Goal: Task Accomplishment & Management: Complete application form

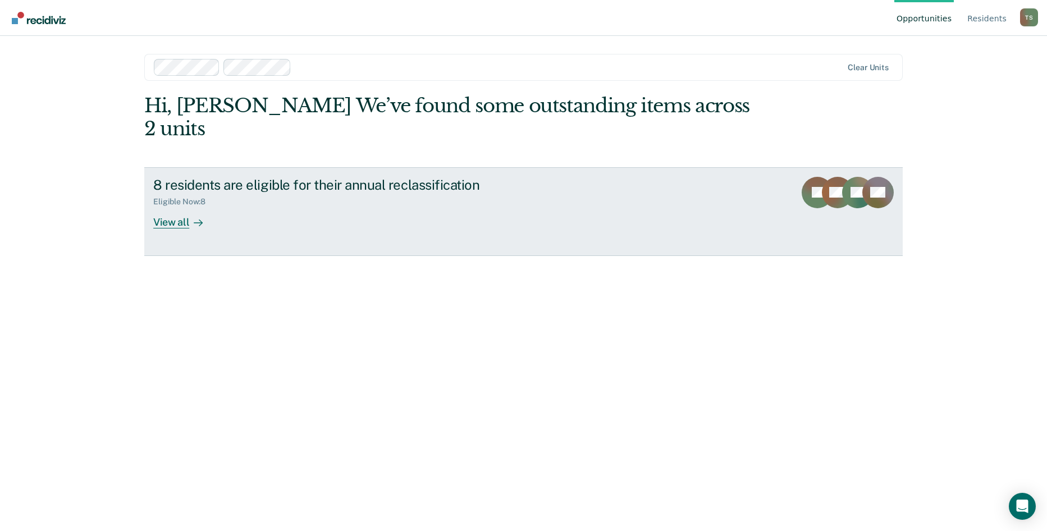
click at [190, 216] on div at bounding box center [195, 222] width 13 height 13
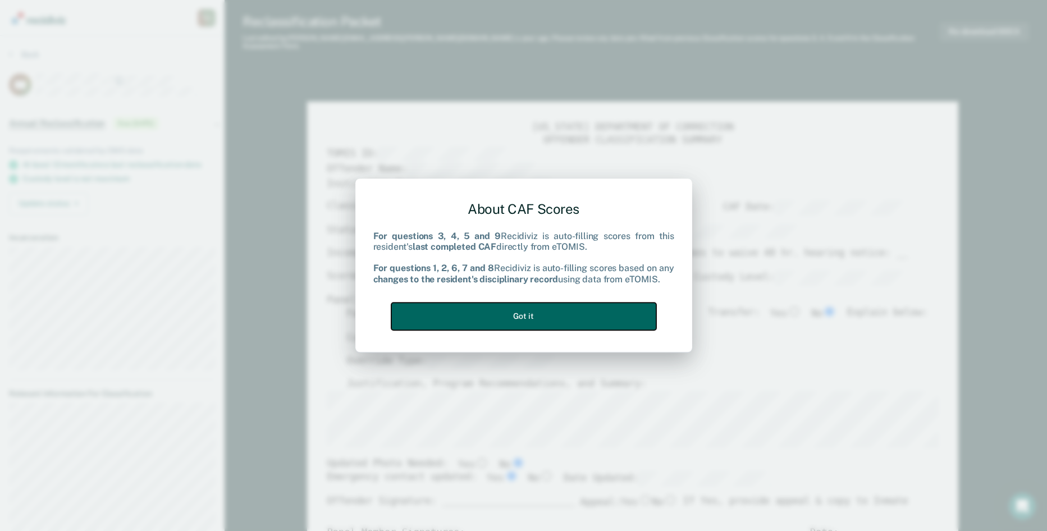
click at [527, 316] on button "Got it" at bounding box center [523, 317] width 265 height 28
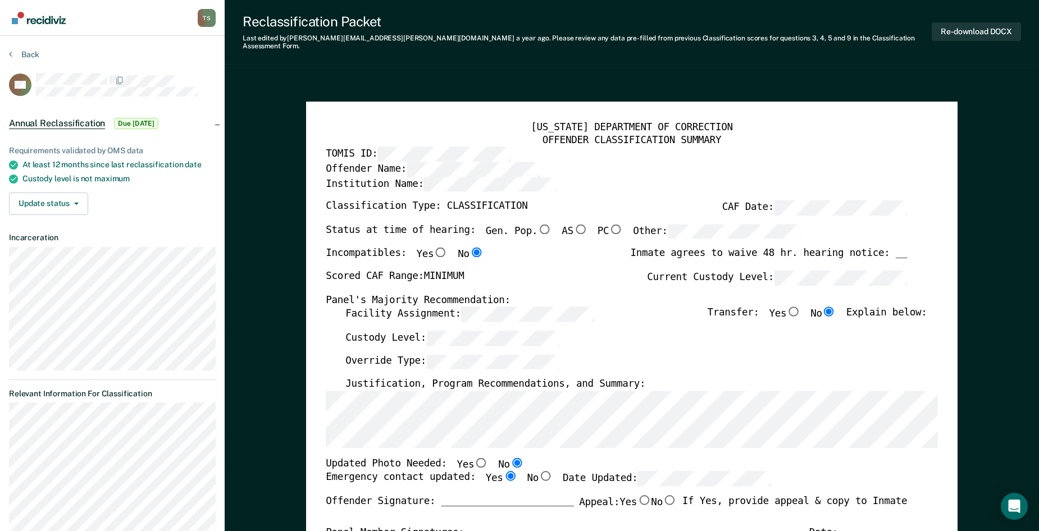
click at [537, 224] on input "Gen. Pop." at bounding box center [544, 229] width 14 height 10
type textarea "x"
radio input "true"
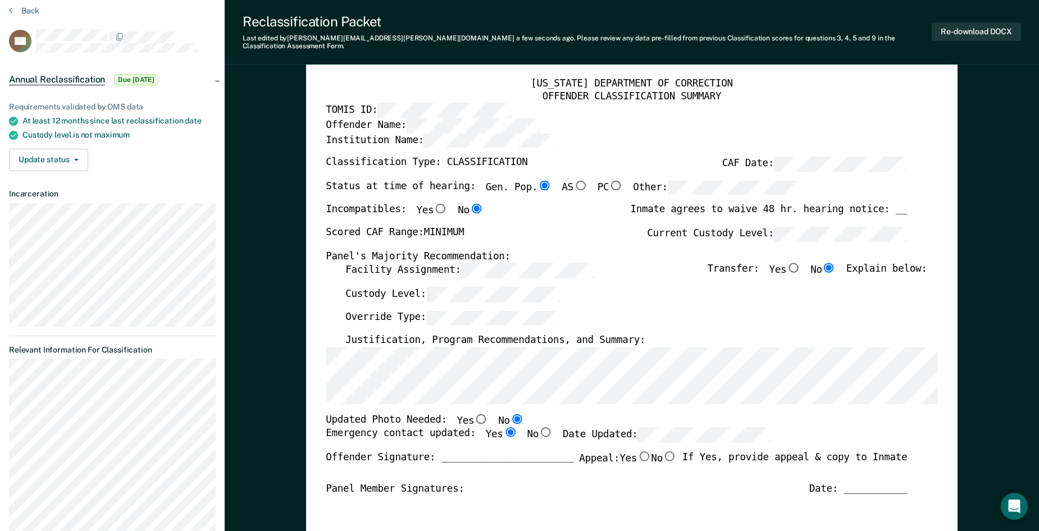
scroll to position [56, 0]
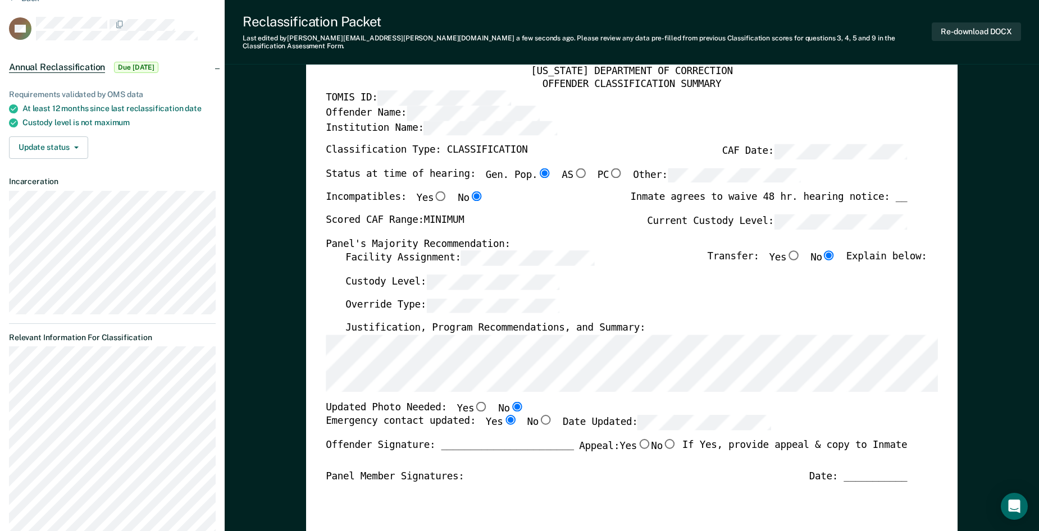
click at [626, 250] on div "Facility Assignment: Transfer: Yes No Explain below:" at bounding box center [635, 262] width 581 height 24
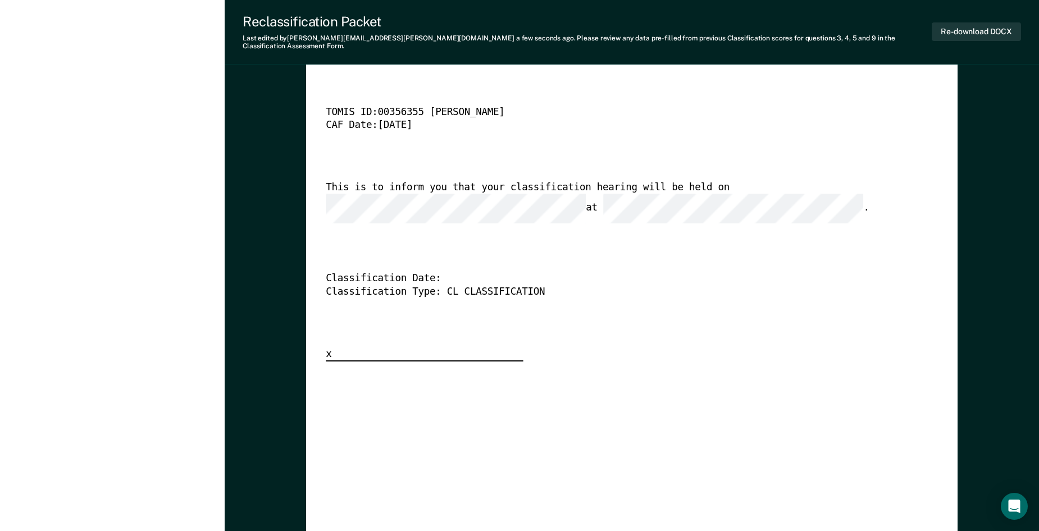
scroll to position [2751, 0]
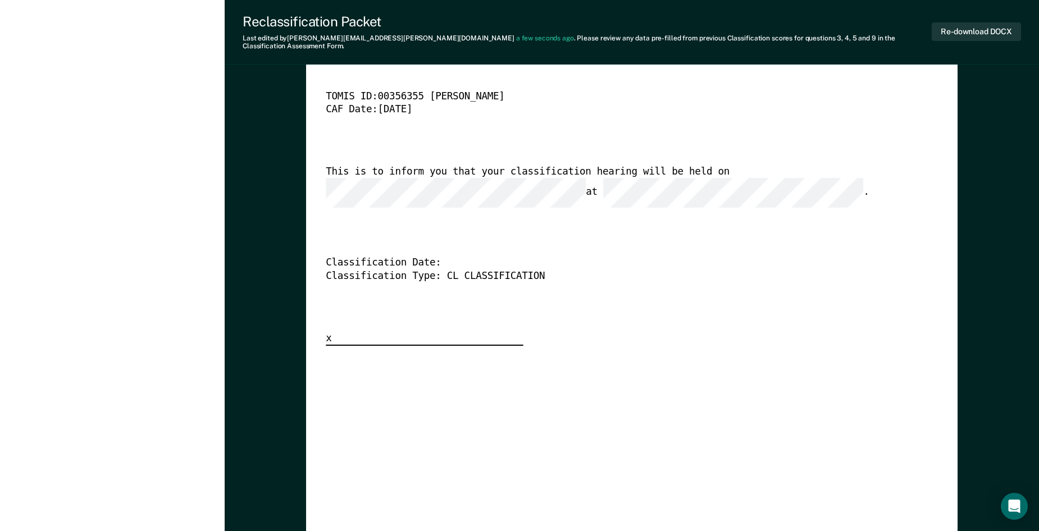
click at [445, 257] on div "Classification Date:" at bounding box center [616, 263] width 581 height 13
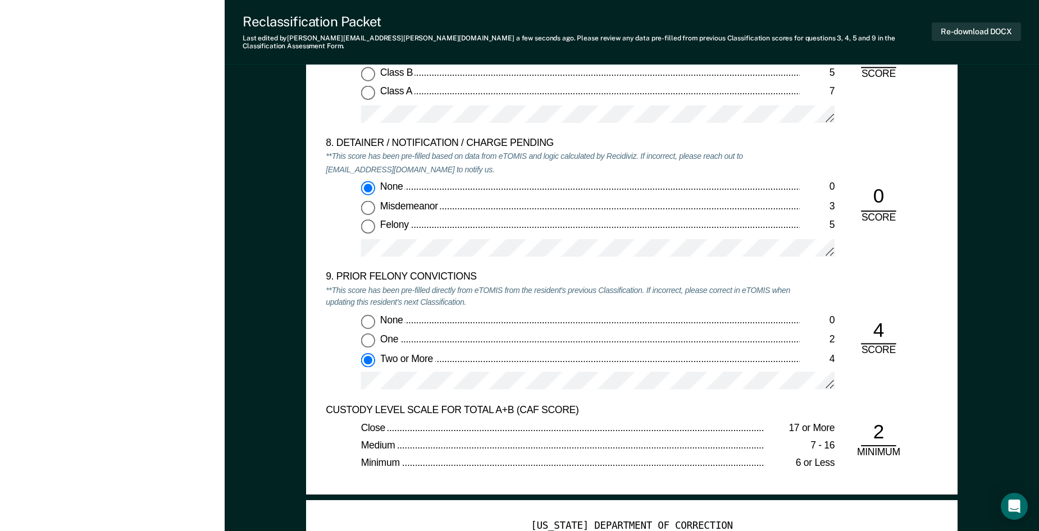
scroll to position [2246, 0]
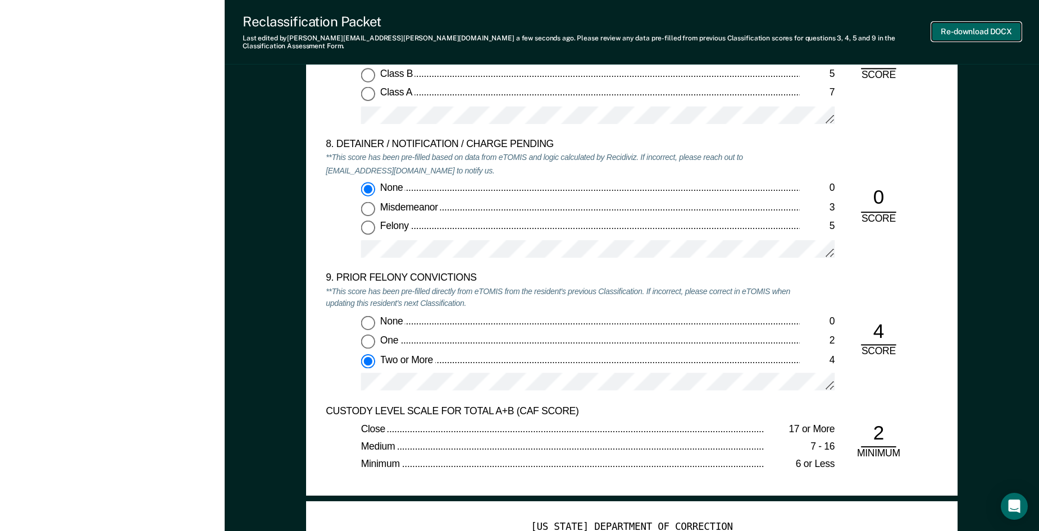
click at [981, 31] on button "Re-download DOCX" at bounding box center [975, 31] width 89 height 19
click at [903, 263] on div "8. DETAINER / NOTIFICATION / CHARGE PENDING **This score has been pre-filled ba…" at bounding box center [632, 205] width 612 height 133
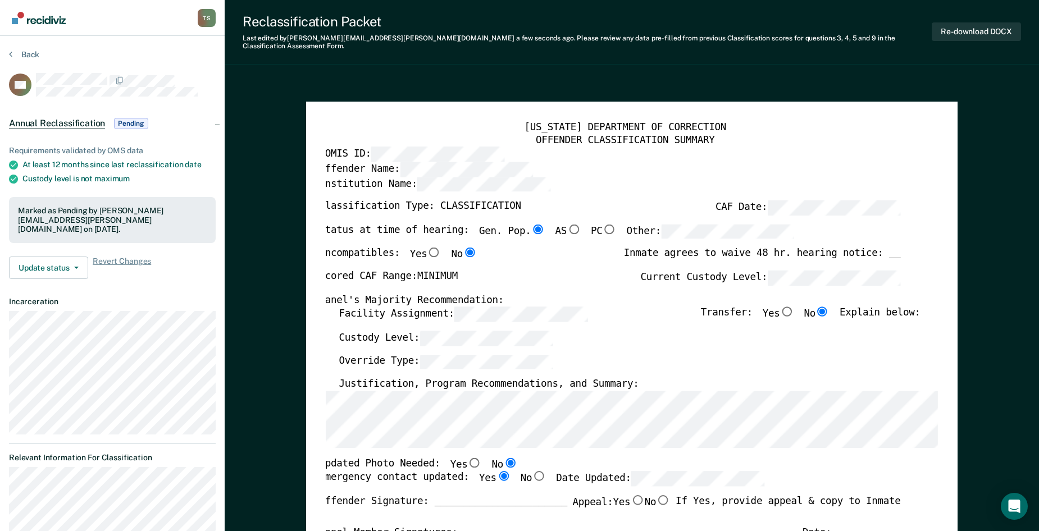
scroll to position [0, 6]
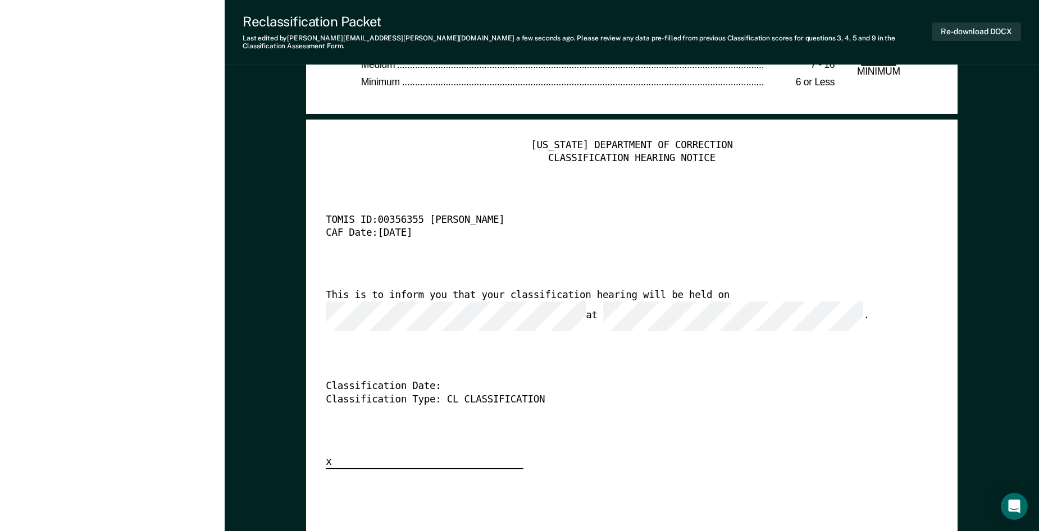
scroll to position [2470, 0]
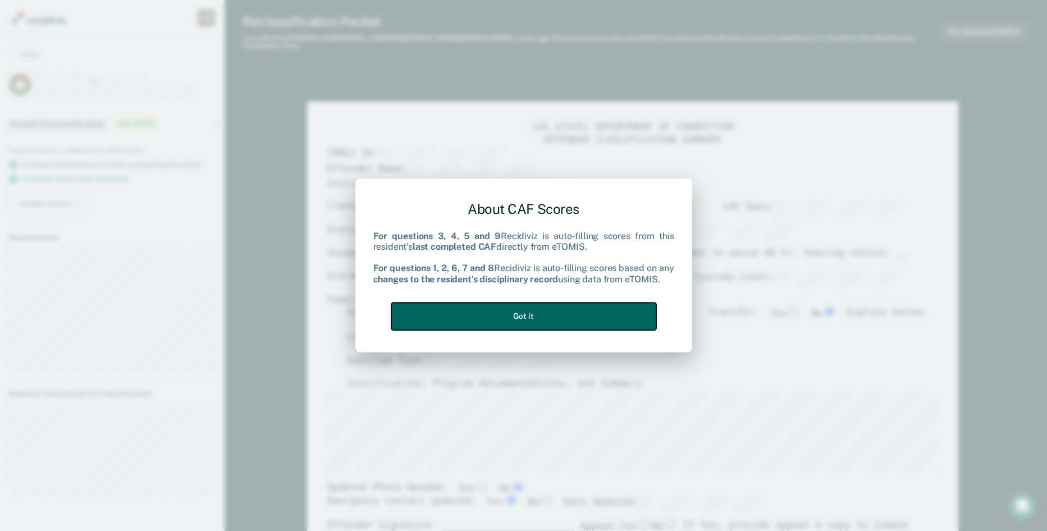
click at [532, 314] on button "Got it" at bounding box center [523, 317] width 265 height 28
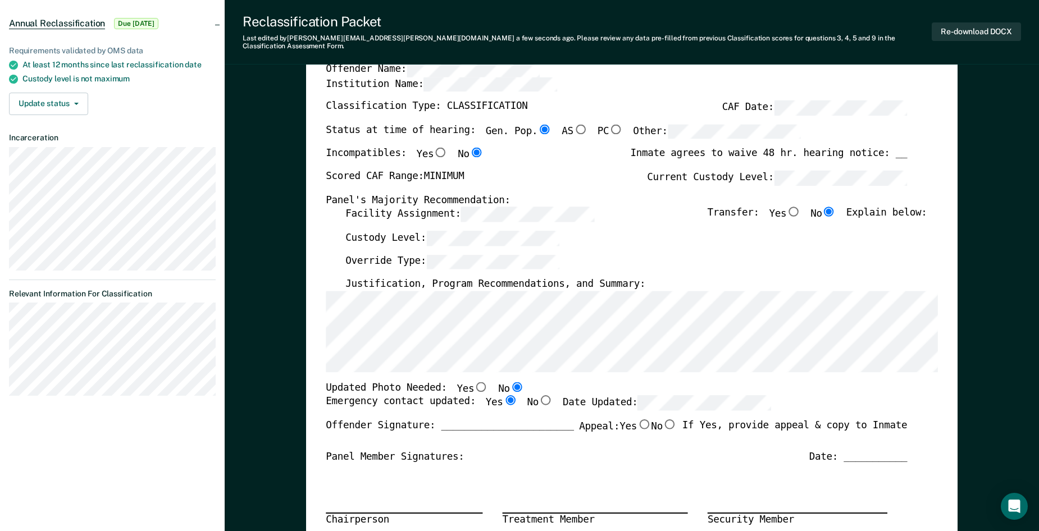
scroll to position [168, 0]
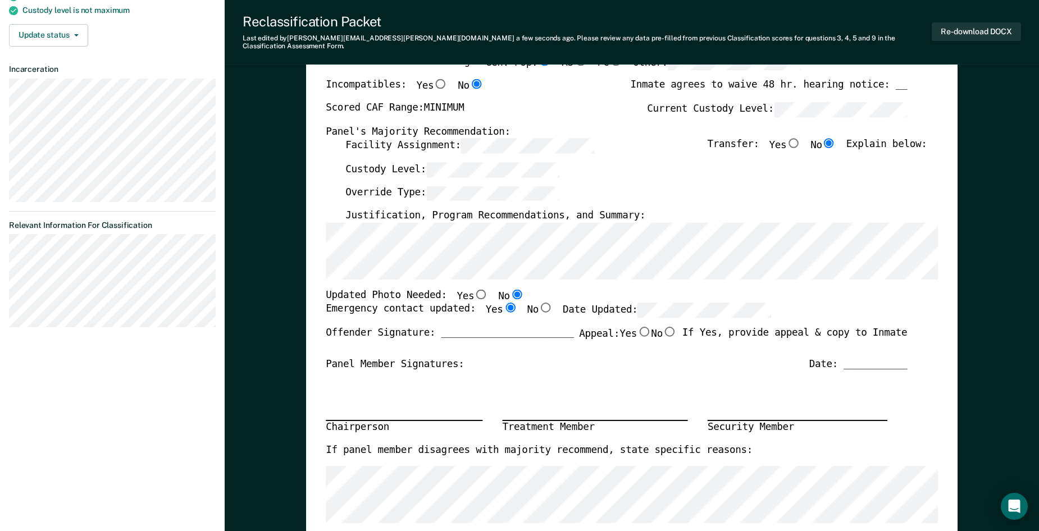
click at [860, 303] on div "Emergency contact updated: Yes No Date Updated:" at bounding box center [616, 315] width 581 height 24
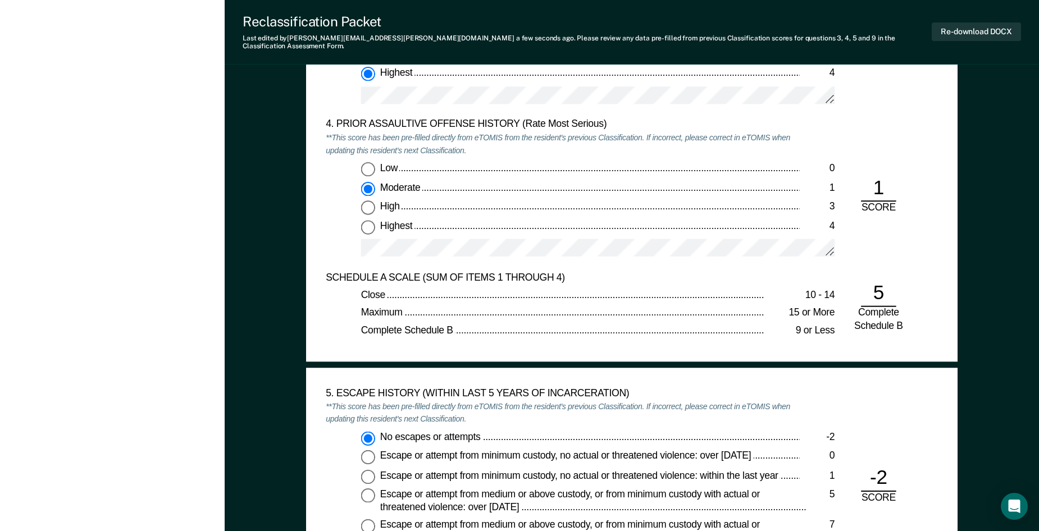
scroll to position [1460, 0]
click at [883, 176] on div "1" at bounding box center [878, 188] width 35 height 27
click at [881, 177] on div "1" at bounding box center [878, 188] width 35 height 27
click at [368, 162] on input "Low 0" at bounding box center [368, 169] width 14 height 14
type textarea "x"
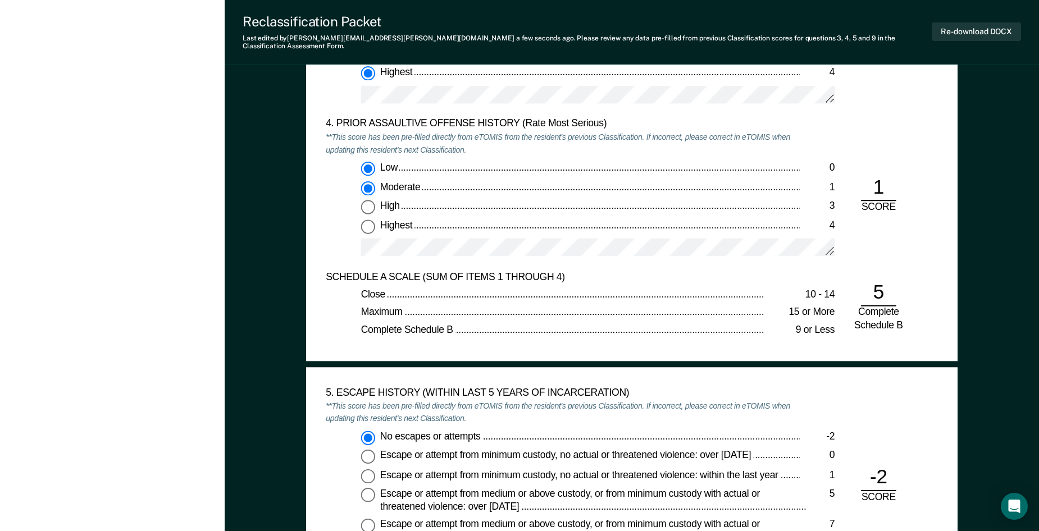
radio input "true"
radio input "false"
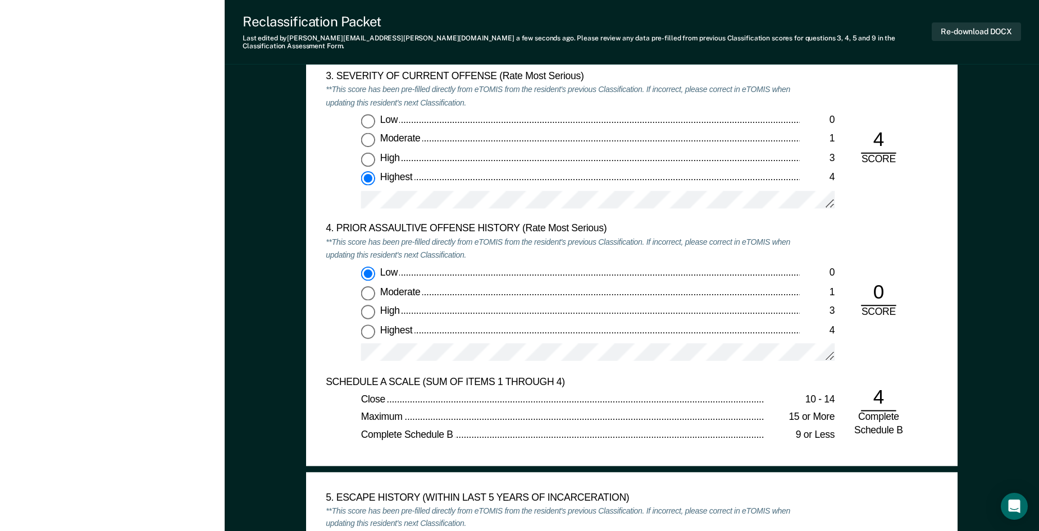
scroll to position [1291, 0]
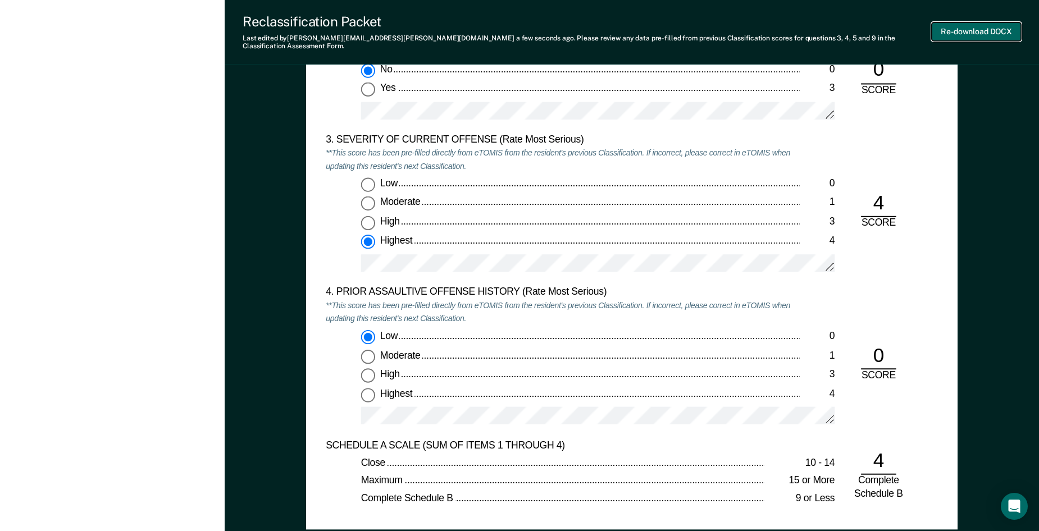
click at [954, 30] on button "Re-download DOCX" at bounding box center [975, 31] width 89 height 19
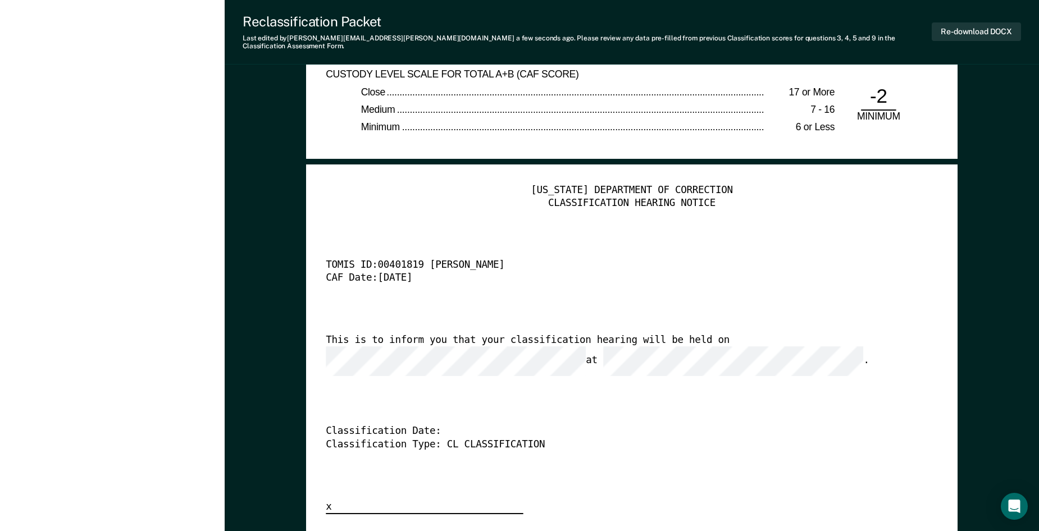
scroll to position [2639, 0]
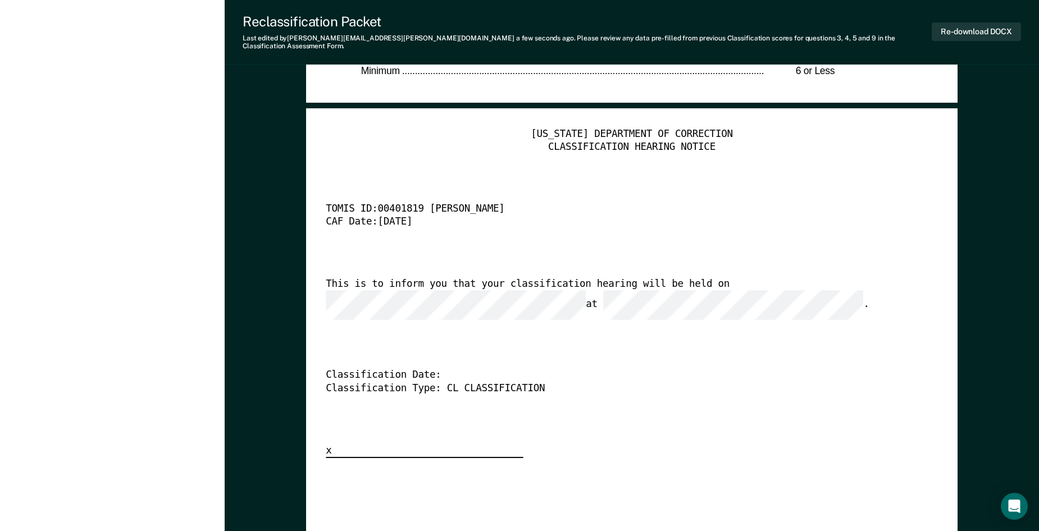
click at [655, 401] on div "[US_STATE] DEPARTMENT OF CORRECTION CLASSIFICATION HEARING NOTICE TOMIS ID: 004…" at bounding box center [632, 293] width 612 height 330
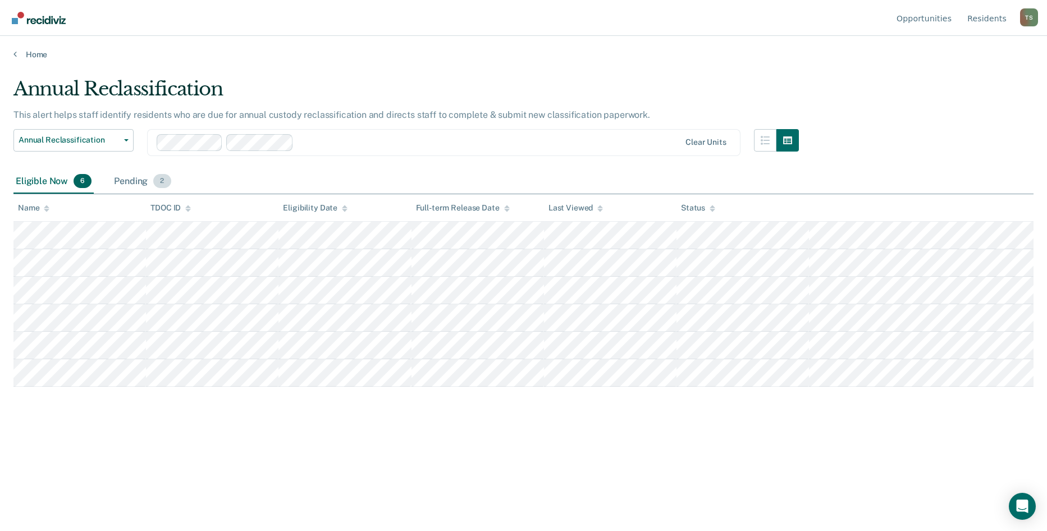
click at [141, 181] on div "Pending 2" at bounding box center [142, 182] width 61 height 25
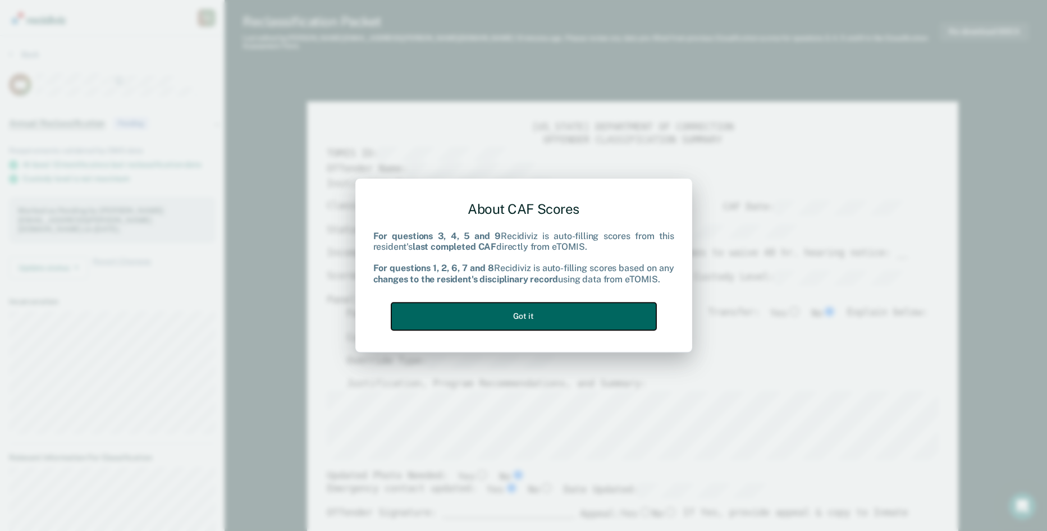
click at [509, 314] on button "Got it" at bounding box center [523, 317] width 265 height 28
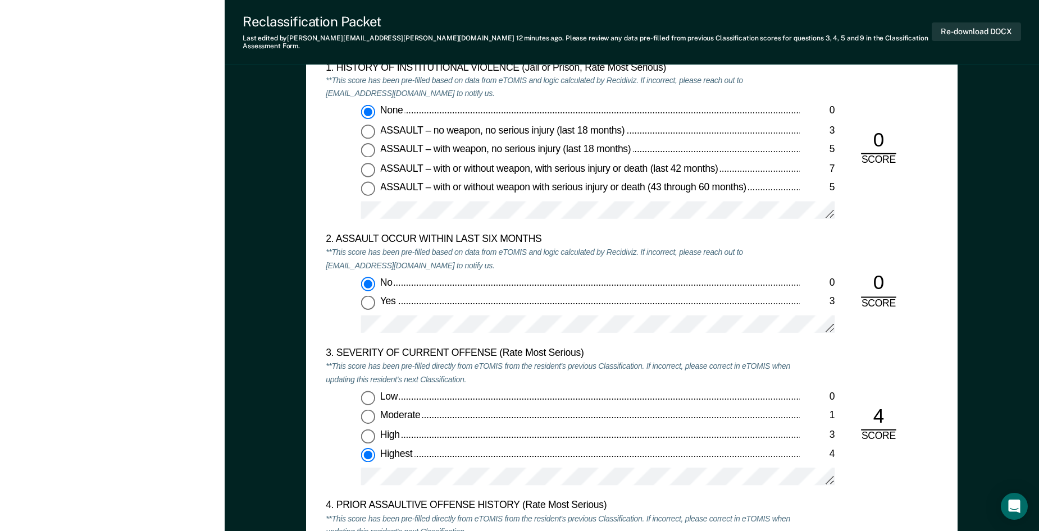
scroll to position [1179, 0]
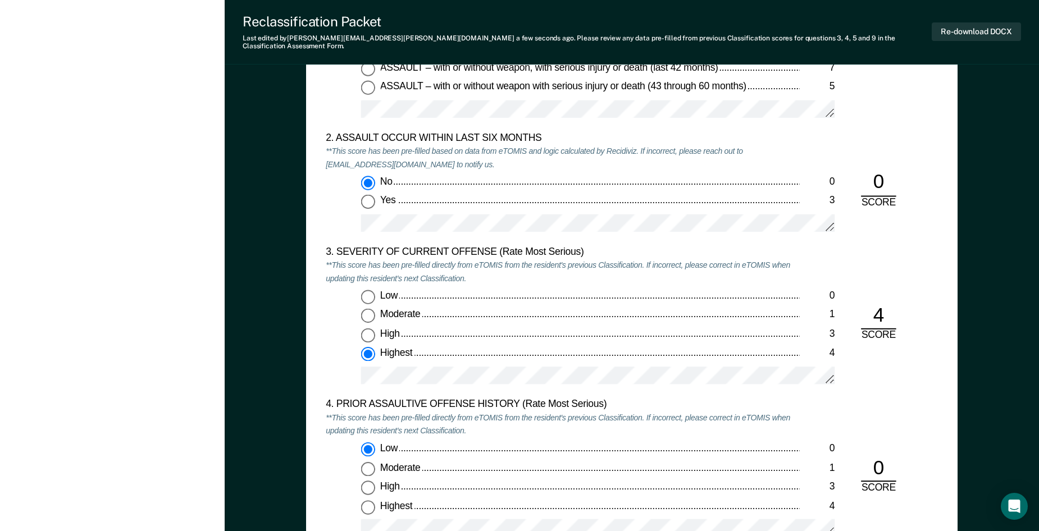
click at [352, 202] on div "No 0 Yes 3" at bounding box center [563, 209] width 474 height 66
click at [926, 399] on div "4. PRIOR ASSAULTIVE OFFENSE HISTORY (Rate Most Serious) **This score has been p…" at bounding box center [632, 475] width 612 height 153
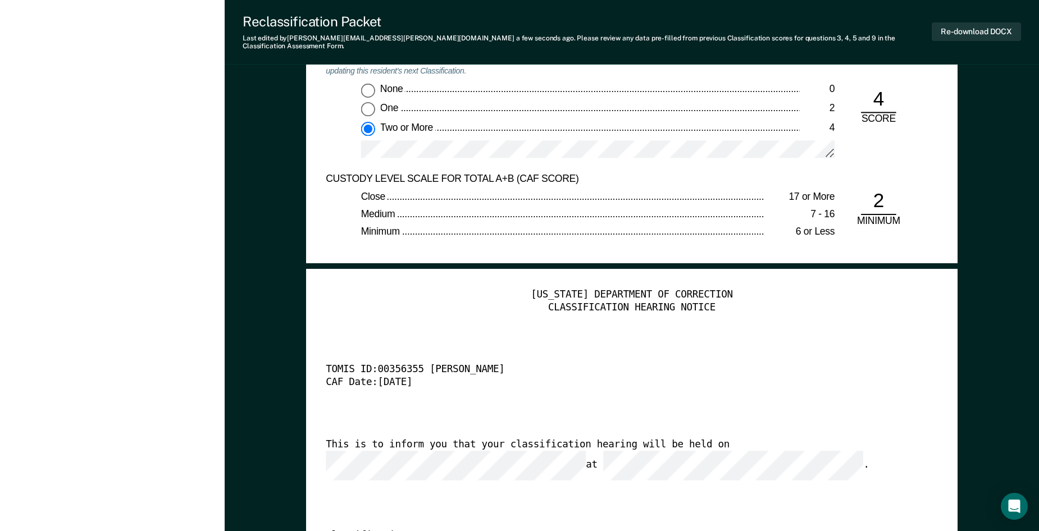
scroll to position [2526, 0]
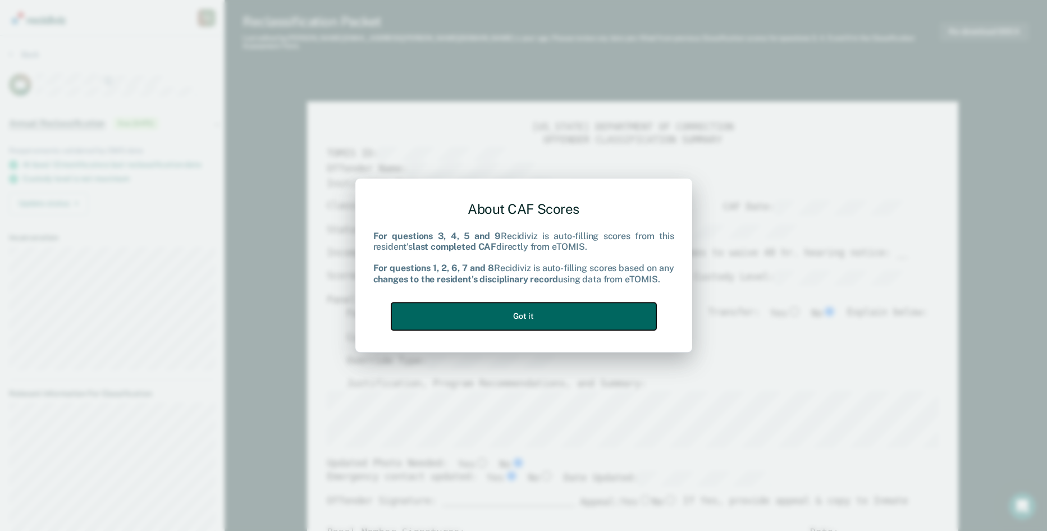
click at [529, 319] on button "Got it" at bounding box center [523, 317] width 265 height 28
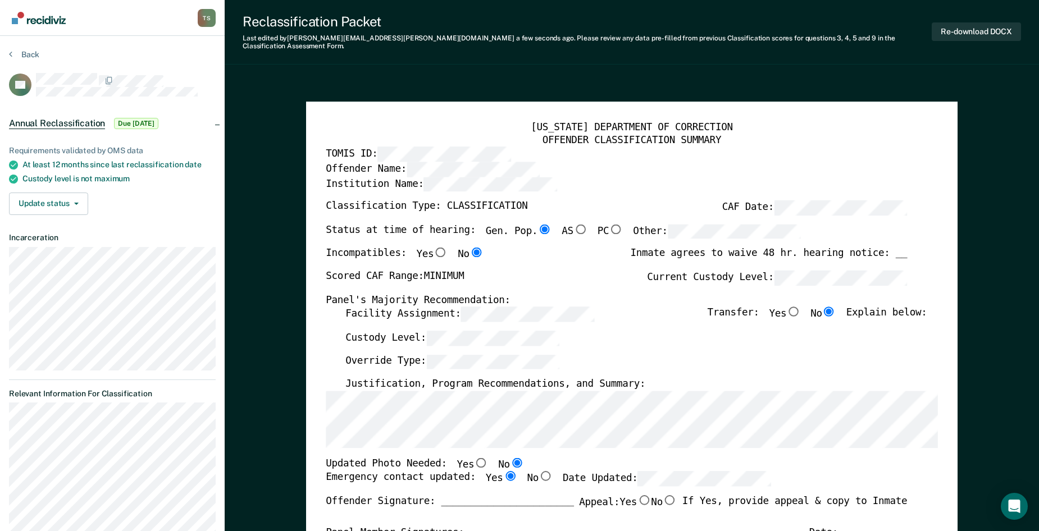
click at [816, 147] on div "TOMIS ID:" at bounding box center [616, 154] width 581 height 15
click at [433, 248] on input "Yes" at bounding box center [440, 253] width 14 height 10
type textarea "x"
radio input "true"
radio input "false"
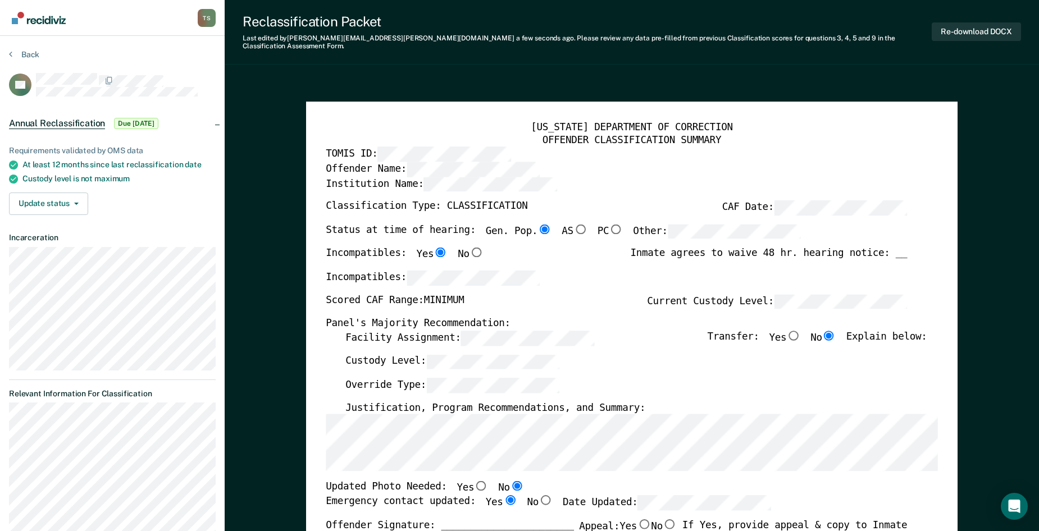
click at [619, 270] on div "Incompatibles:" at bounding box center [616, 282] width 581 height 24
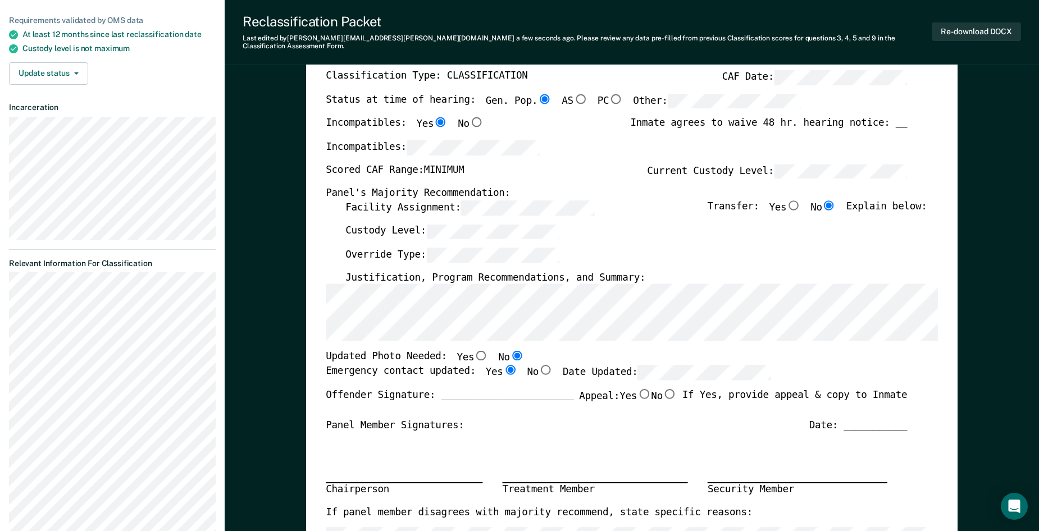
scroll to position [168, 0]
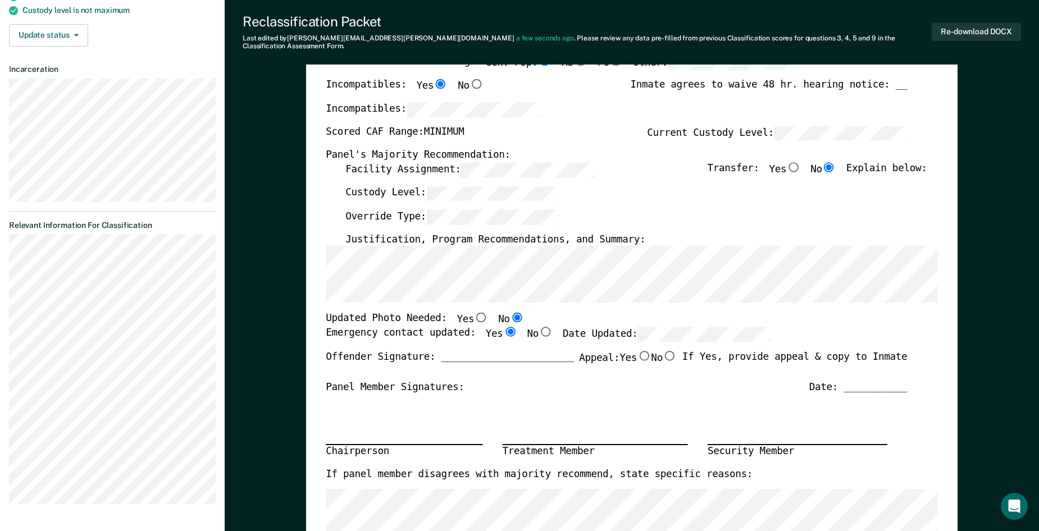
click at [852, 313] on div "Updated Photo Needed: Yes No" at bounding box center [616, 320] width 581 height 14
click at [518, 313] on div "Updated Photo Needed: Yes No" at bounding box center [616, 320] width 581 height 14
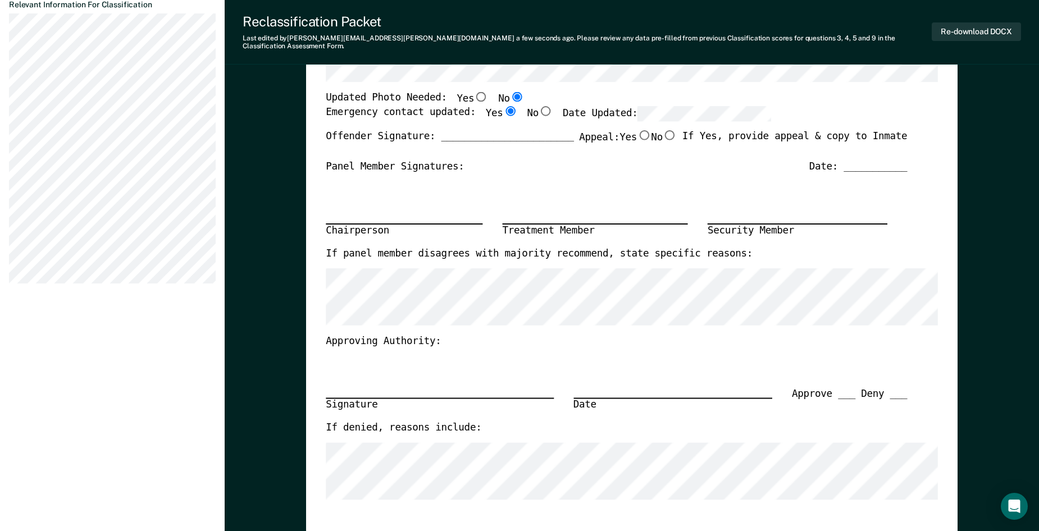
scroll to position [393, 0]
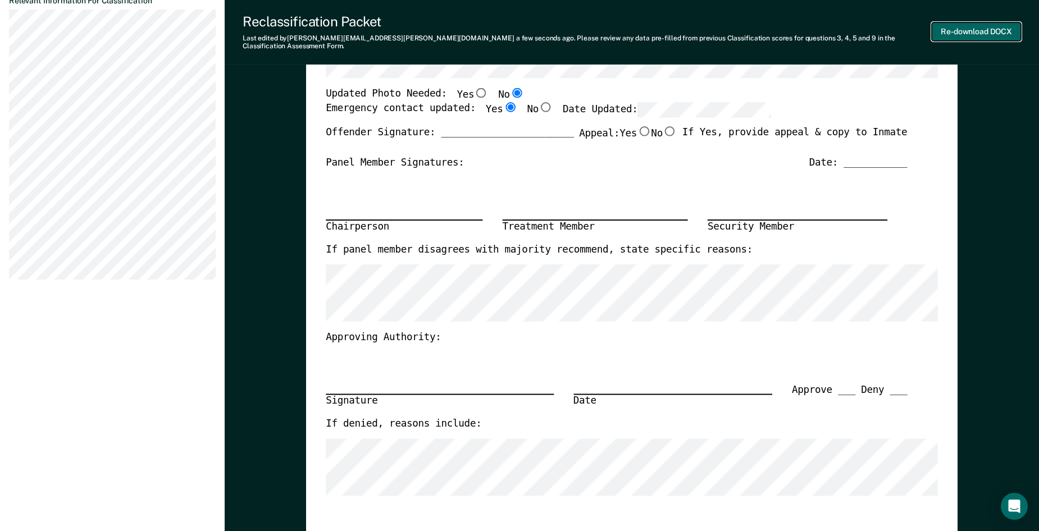
click at [970, 29] on button "Re-download DOCX" at bounding box center [975, 31] width 89 height 19
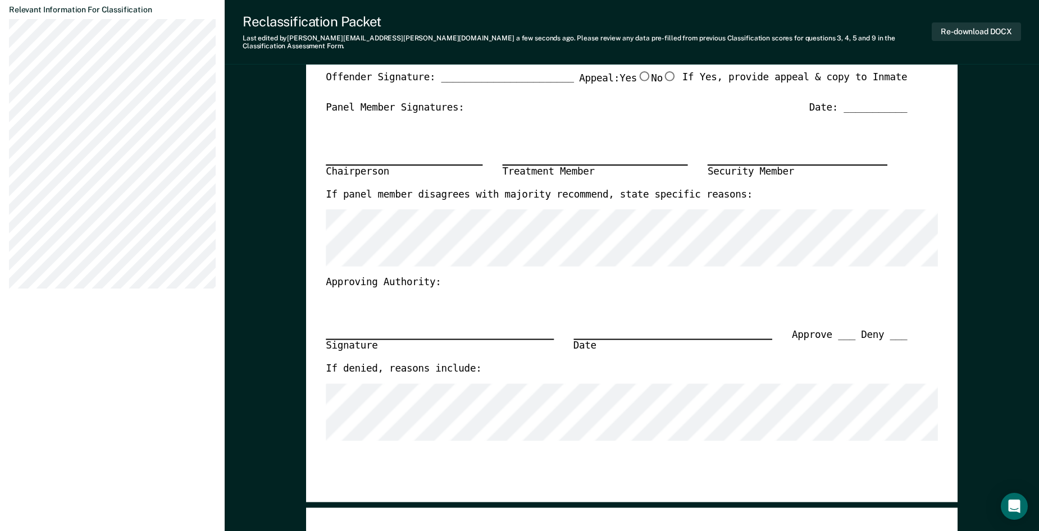
click at [844, 289] on div "Signature Date Approve ___ Deny ___" at bounding box center [616, 325] width 581 height 73
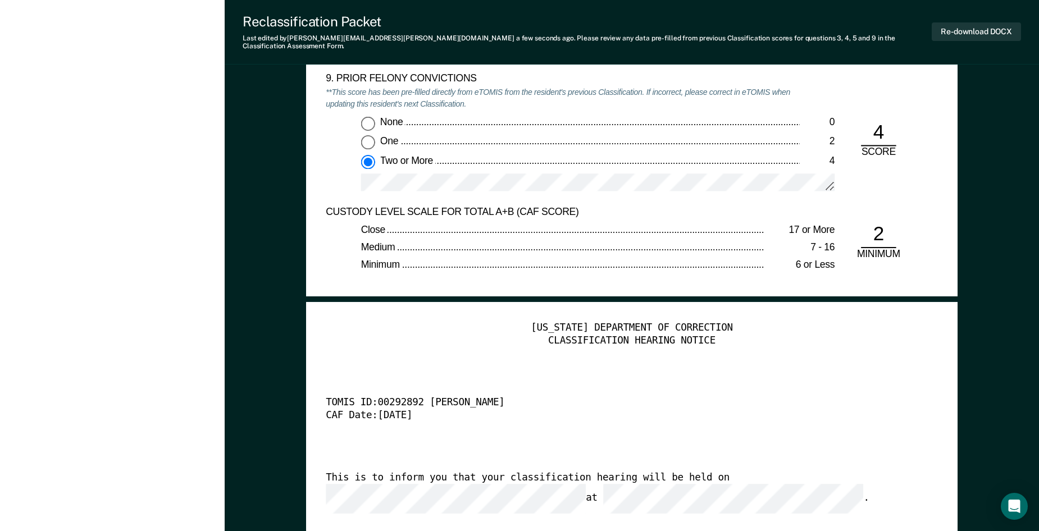
scroll to position [2525, 0]
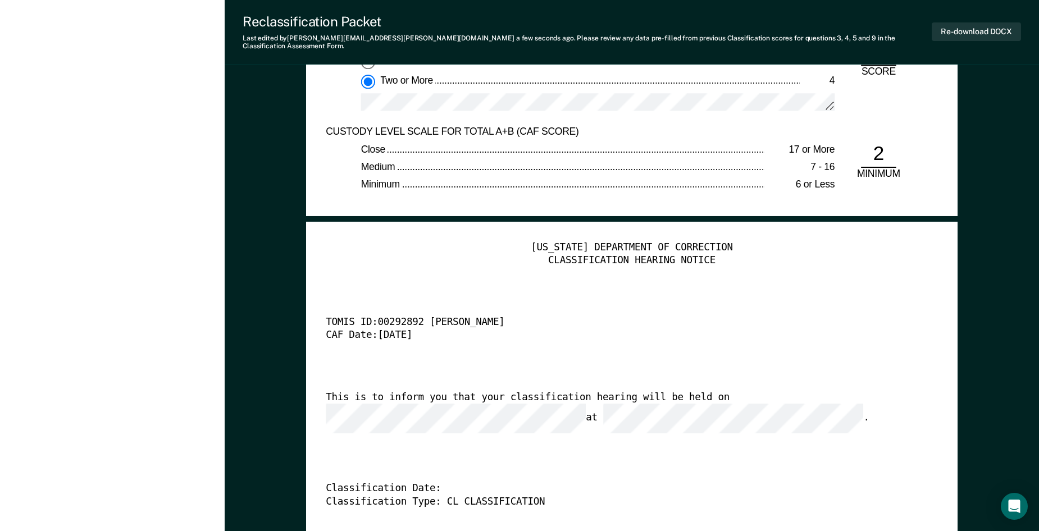
click at [680, 458] on div "[US_STATE] DEPARTMENT OF CORRECTION CLASSIFICATION HEARING NOTICE TOMIS ID: 002…" at bounding box center [632, 406] width 612 height 330
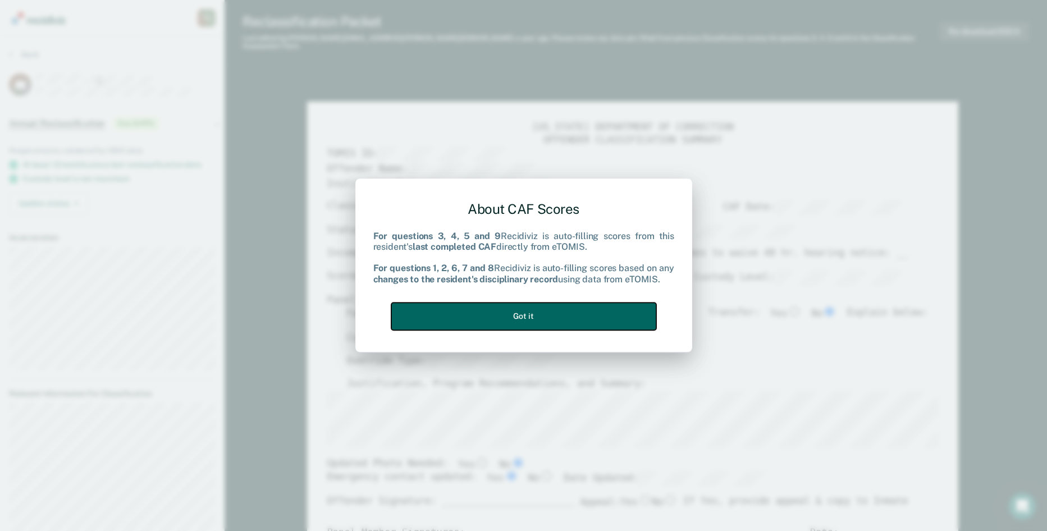
click at [543, 318] on button "Got it" at bounding box center [523, 317] width 265 height 28
click at [528, 317] on button "Got it" at bounding box center [523, 317] width 265 height 28
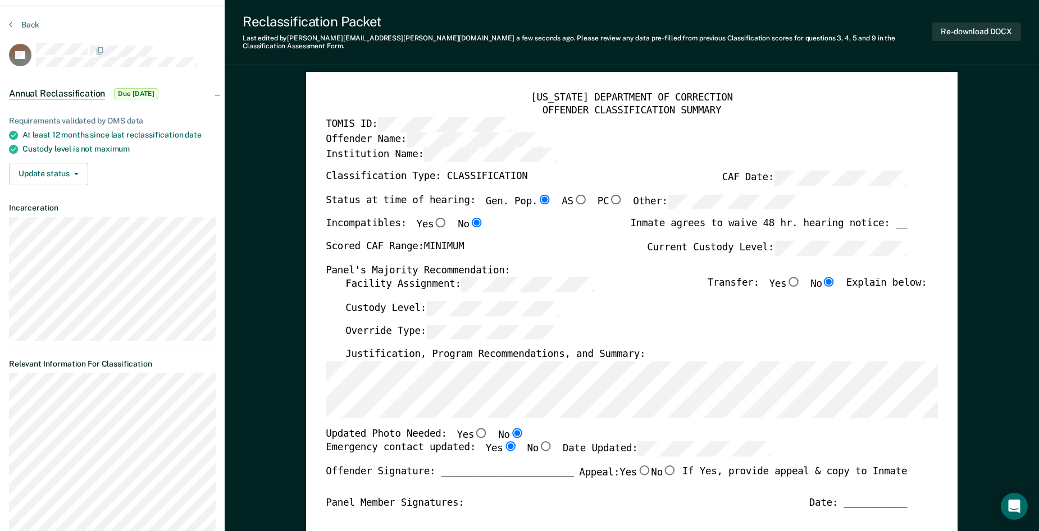
scroll to position [56, 0]
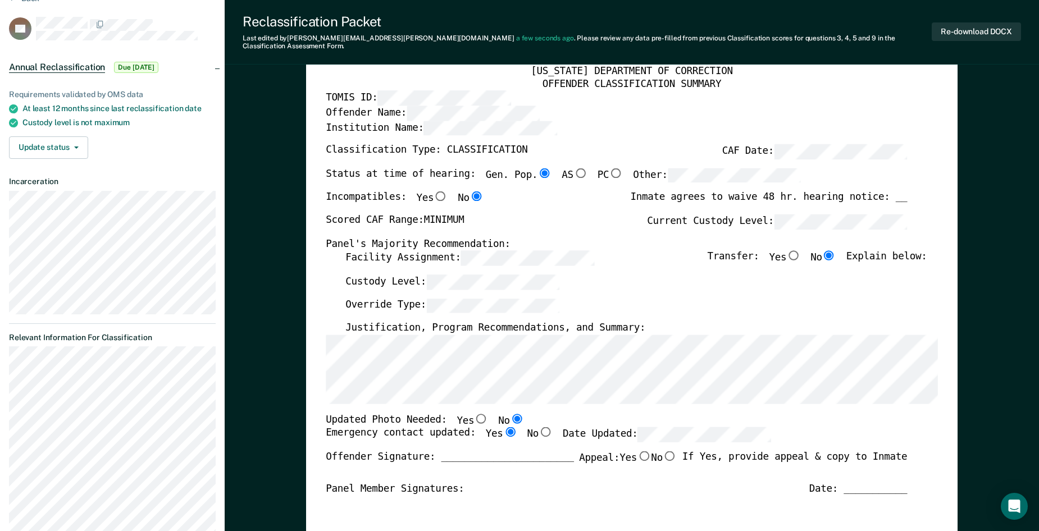
click at [907, 286] on div "Custody Level:" at bounding box center [635, 287] width 581 height 24
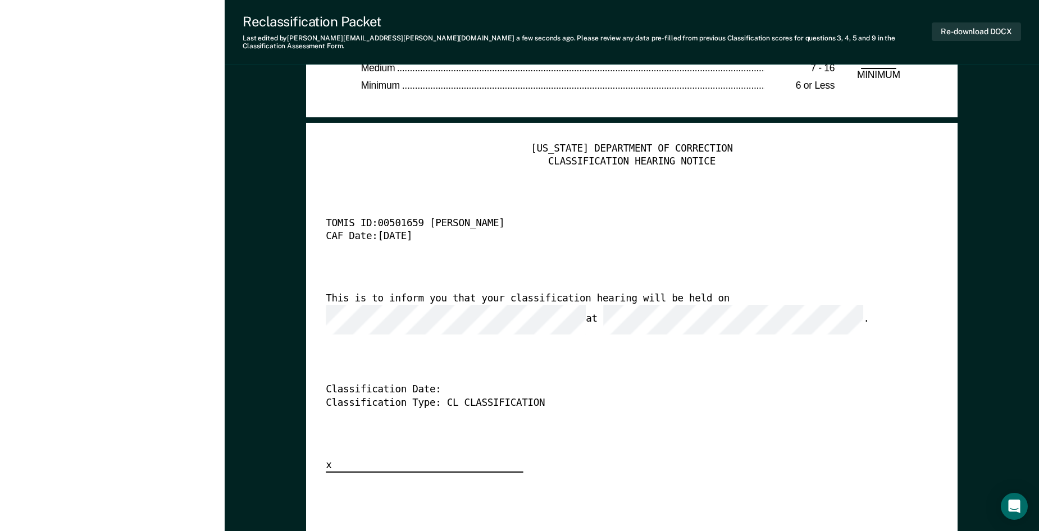
scroll to position [2639, 0]
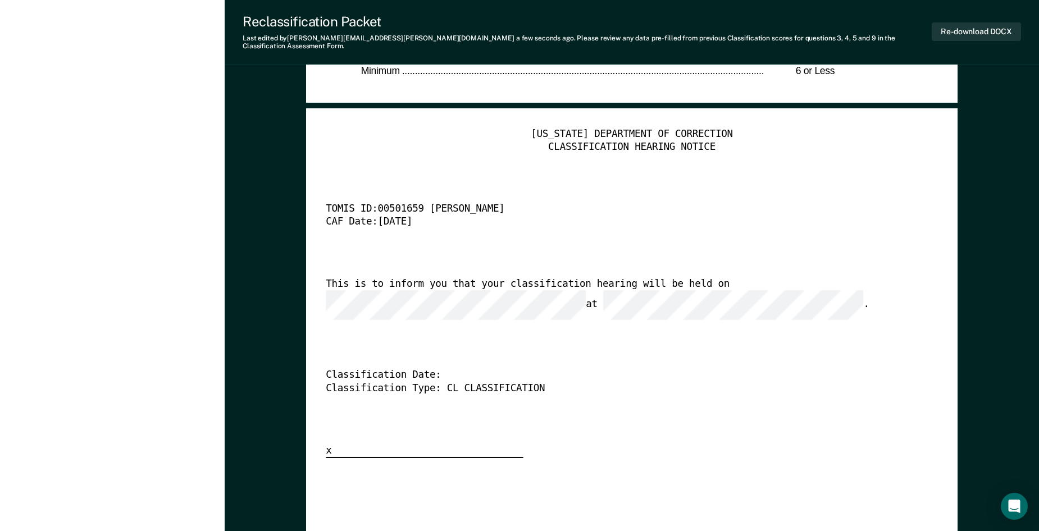
click at [605, 389] on div "[US_STATE] DEPARTMENT OF CORRECTION CLASSIFICATION HEARING NOTICE TOMIS ID: 005…" at bounding box center [632, 293] width 612 height 330
click at [805, 188] on div "[US_STATE] DEPARTMENT OF CORRECTION CLASSIFICATION HEARING NOTICE TOMIS ID: 005…" at bounding box center [632, 293] width 612 height 330
click at [960, 30] on button "Re-download DOCX" at bounding box center [975, 31] width 89 height 19
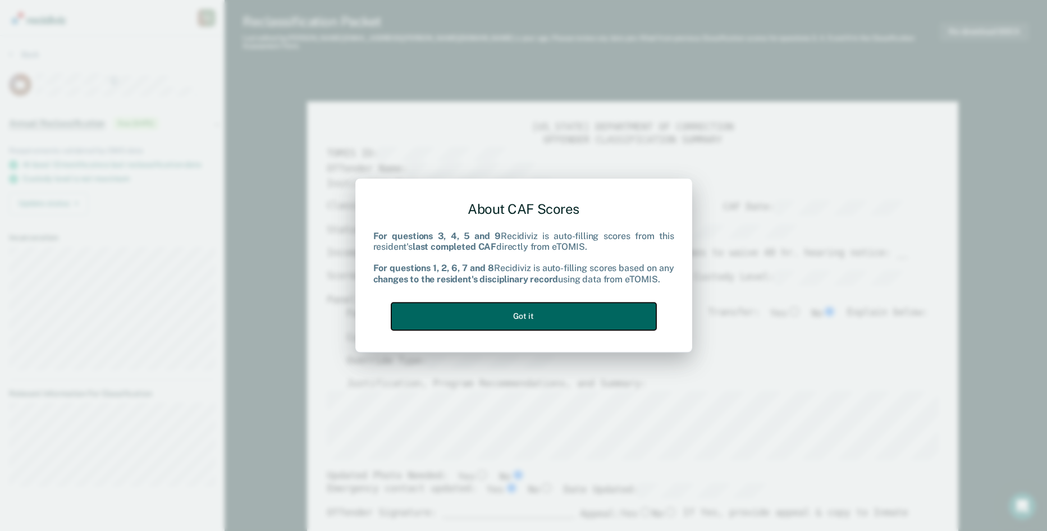
click at [526, 319] on button "Got it" at bounding box center [523, 317] width 265 height 28
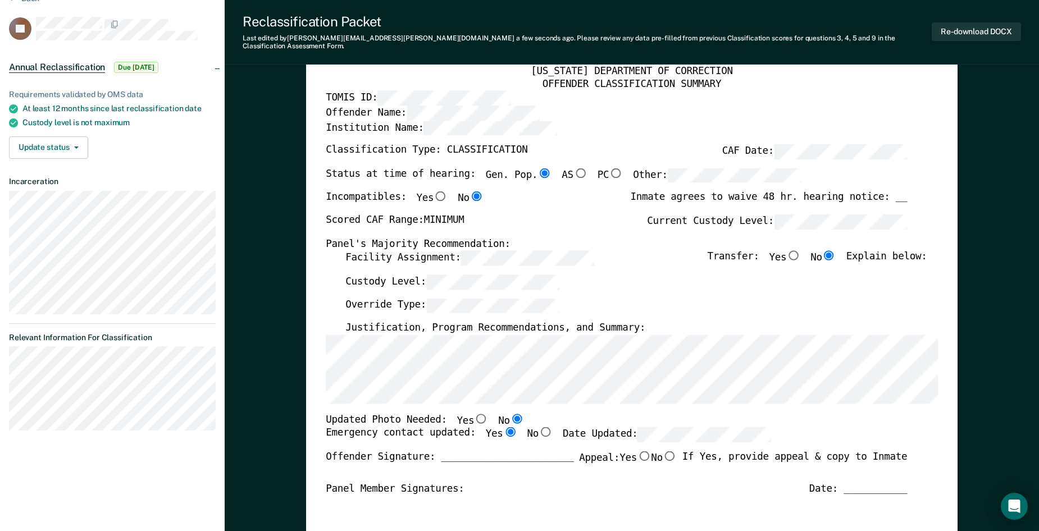
scroll to position [112, 0]
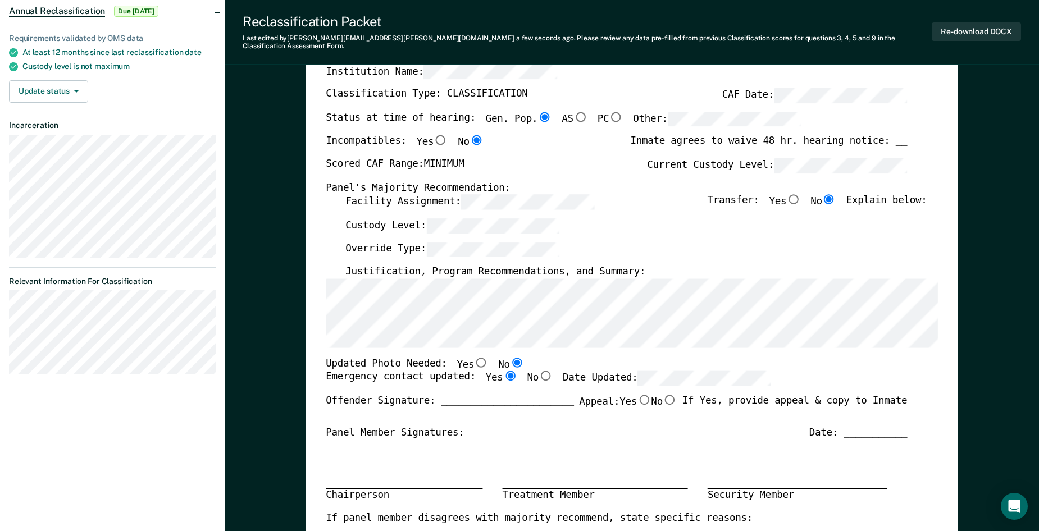
click at [751, 439] on div "Chairperson Treatment Member Security Member" at bounding box center [616, 475] width 581 height 73
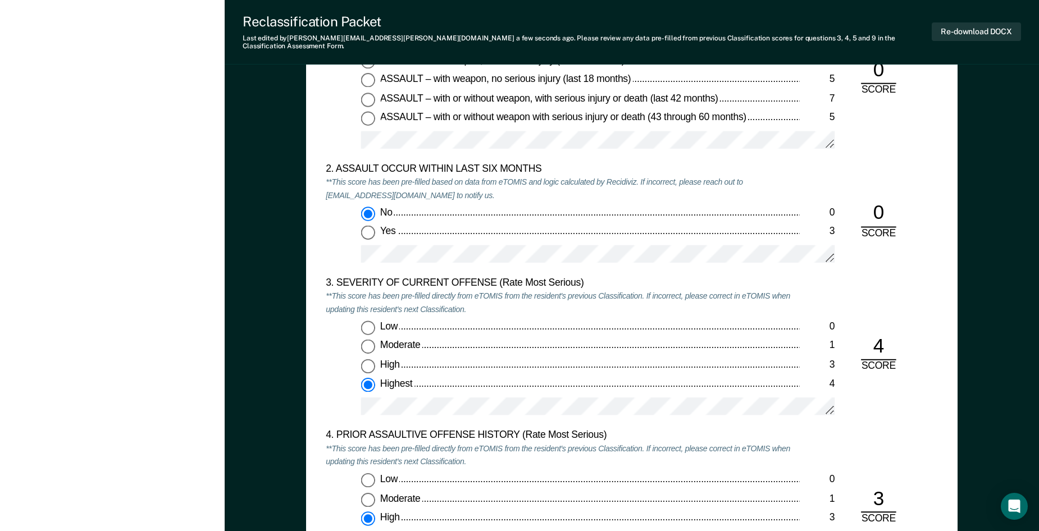
scroll to position [1067, 0]
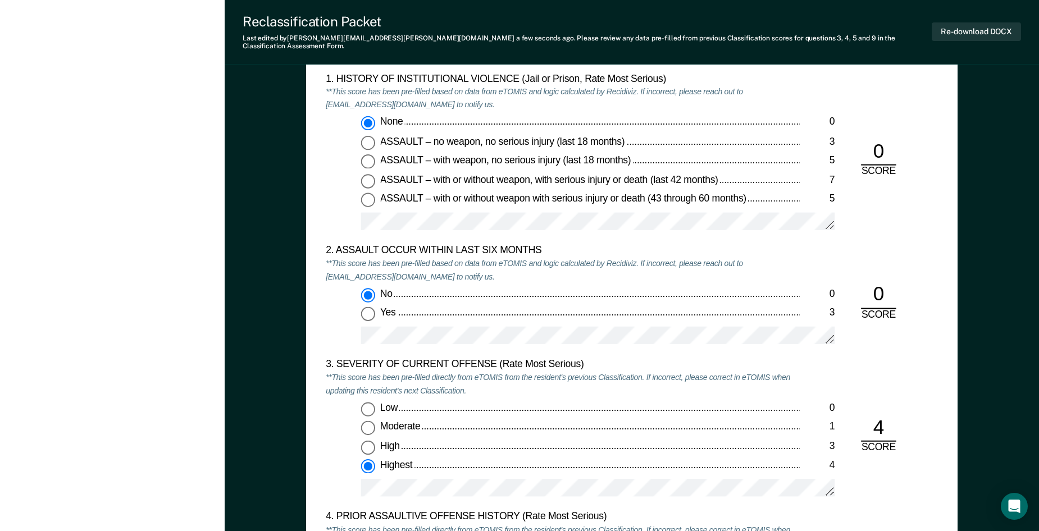
click at [886, 490] on div "3. SEVERITY OF CURRENT OFFENSE (Rate Most Serious) **This score has been pre-fi…" at bounding box center [632, 435] width 612 height 153
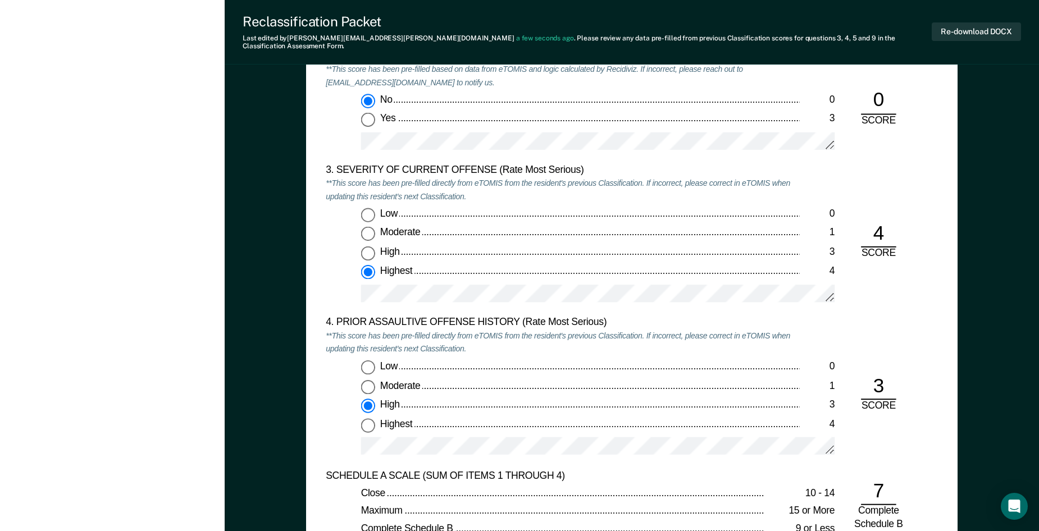
scroll to position [1291, 0]
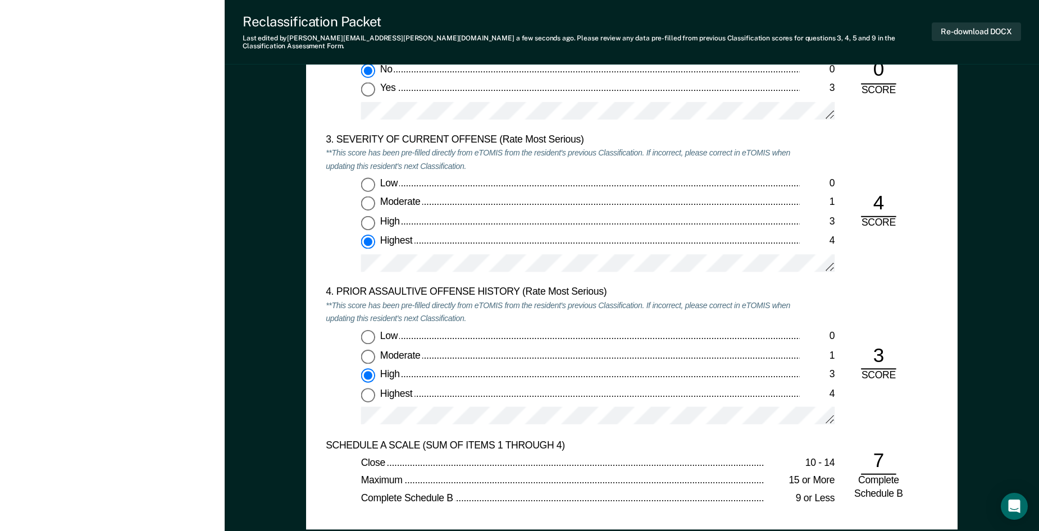
click at [918, 405] on div "4. PRIOR ASSAULTIVE OFFENSE HISTORY (Rate Most Serious) **This score has been p…" at bounding box center [632, 362] width 612 height 153
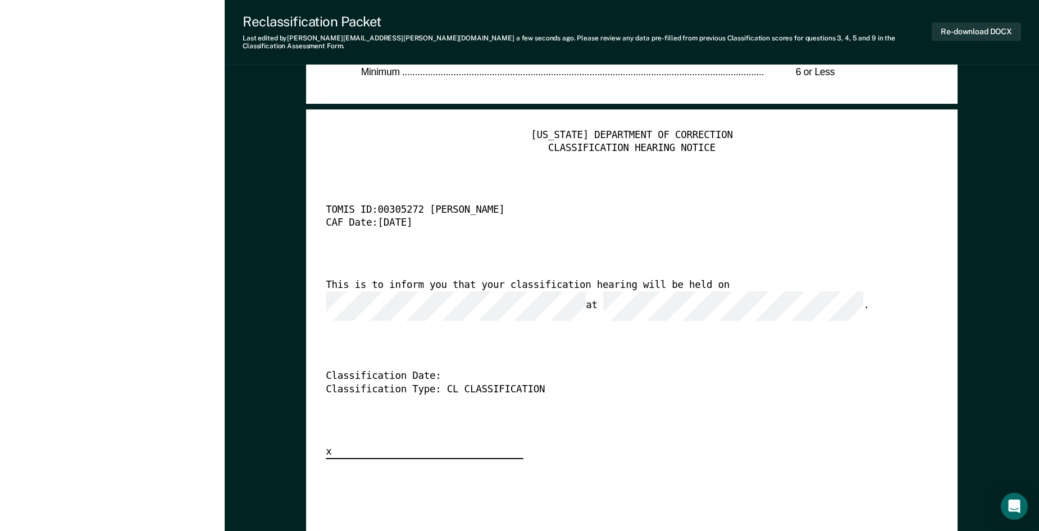
scroll to position [2639, 0]
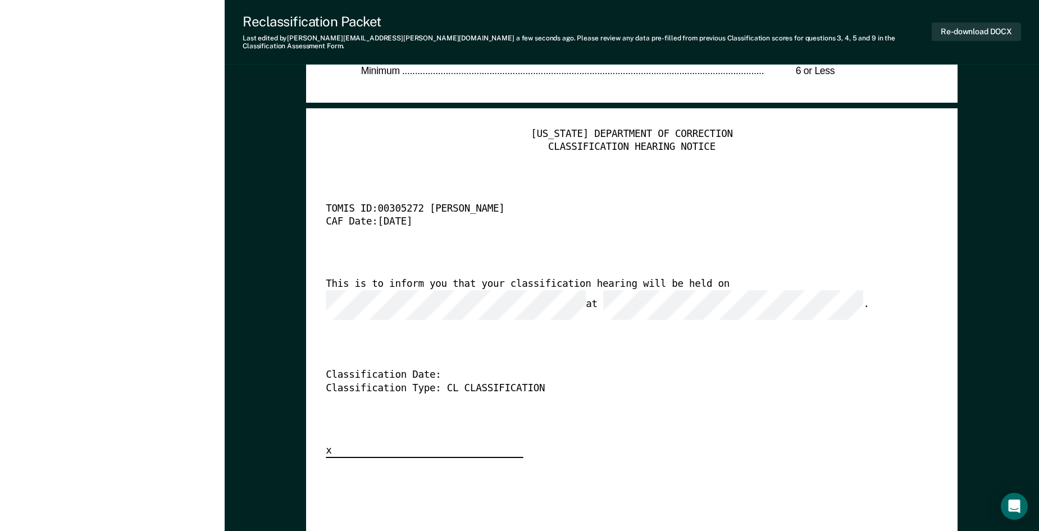
click at [718, 414] on div "[US_STATE] DEPARTMENT OF CORRECTION CLASSIFICATION HEARING NOTICE TOMIS ID: 003…" at bounding box center [632, 293] width 612 height 330
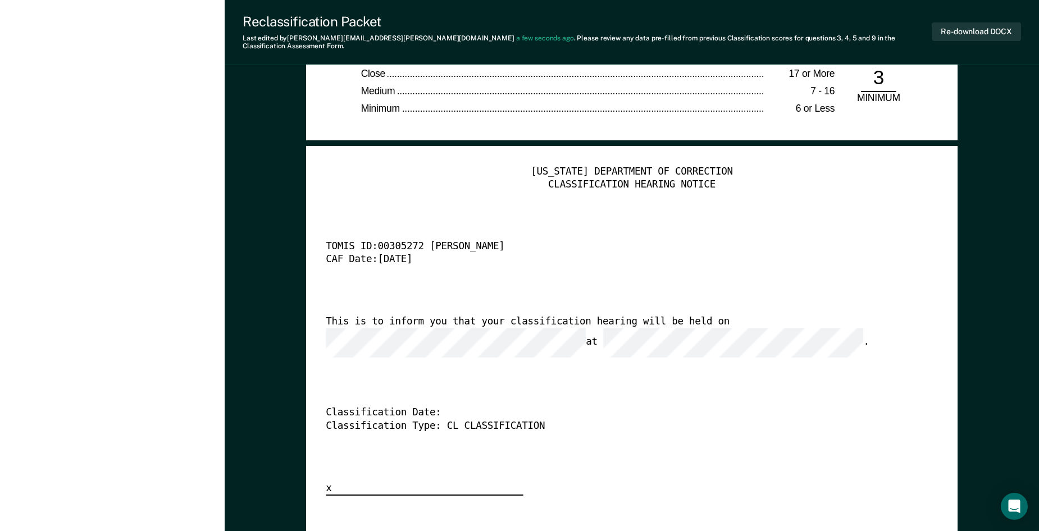
scroll to position [2470, 0]
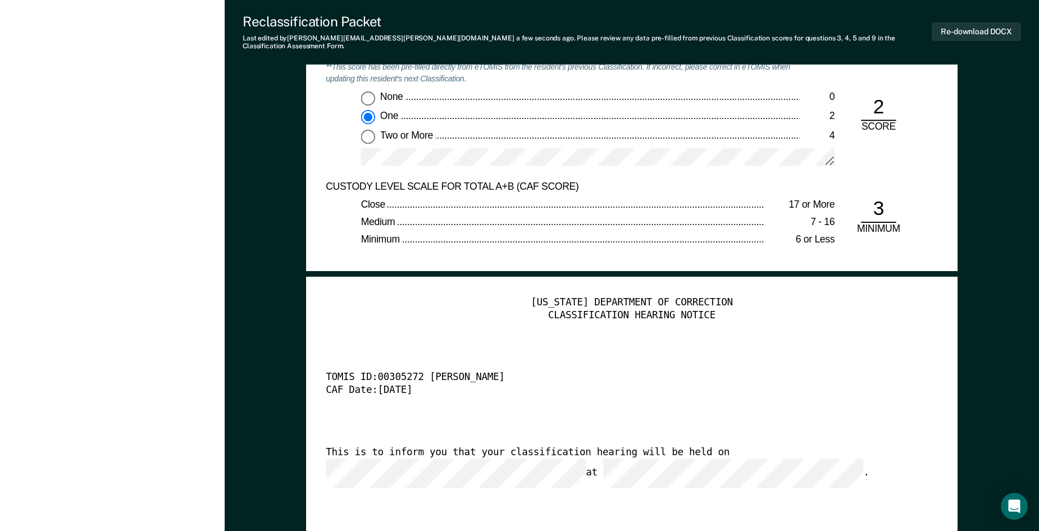
click at [931, 168] on div "9. PRIOR FELONY CONVICTIONS **This score has been pre-filled directly from eTOM…" at bounding box center [632, 113] width 612 height 133
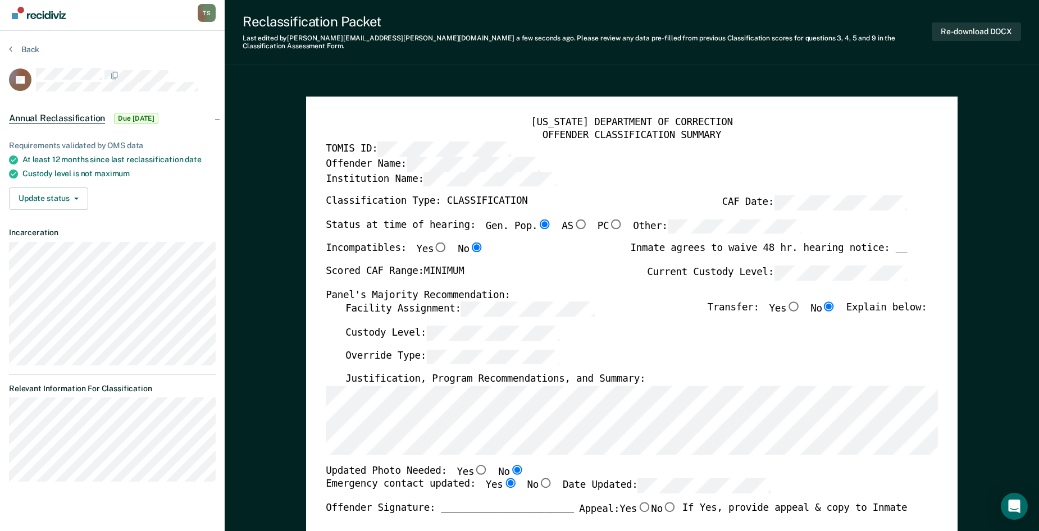
scroll to position [0, 0]
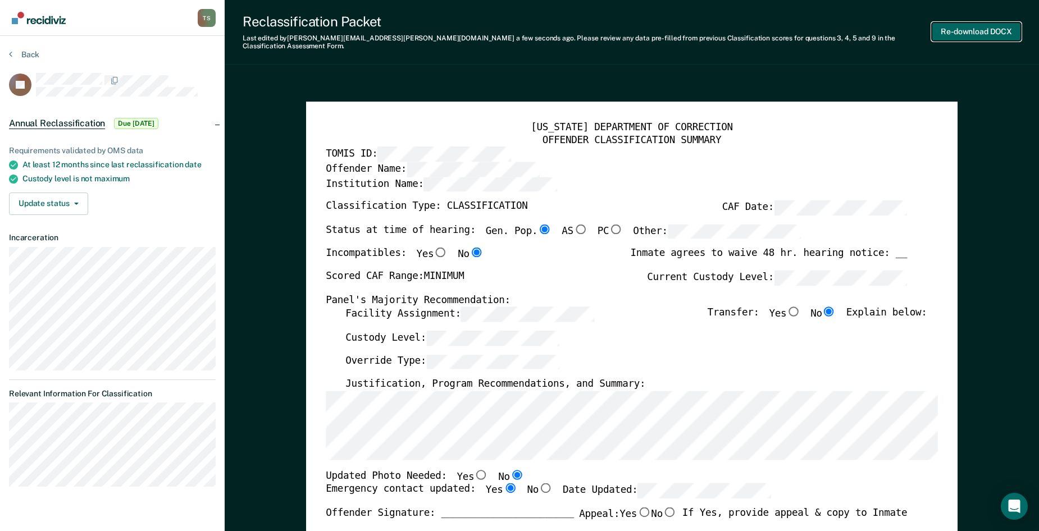
click at [971, 29] on button "Re-download DOCX" at bounding box center [975, 31] width 89 height 19
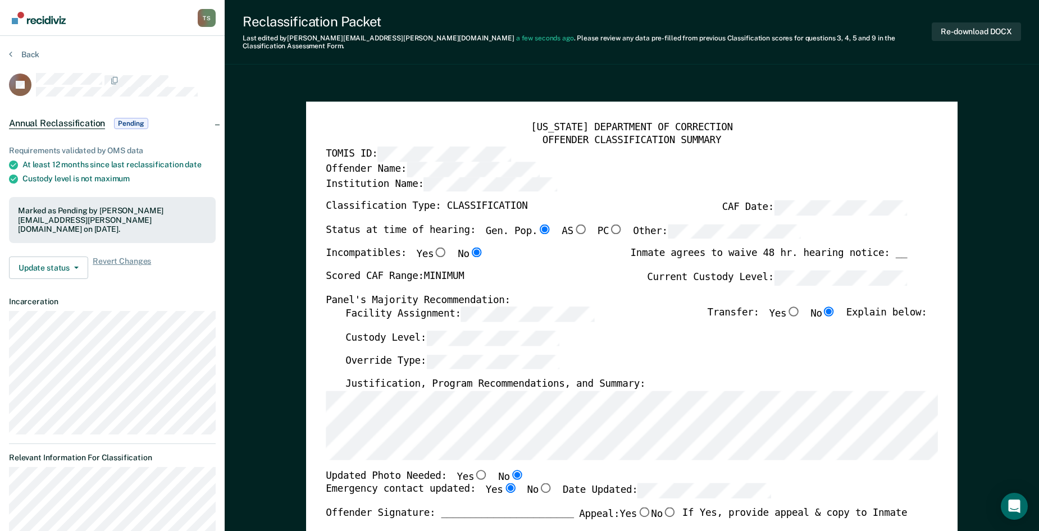
click at [935, 351] on div "[US_STATE] DEPARTMENT OF CORRECTION OFFENDER CLASSIFICATION SUMMARY TOMIS ID: O…" at bounding box center [632, 499] width 612 height 756
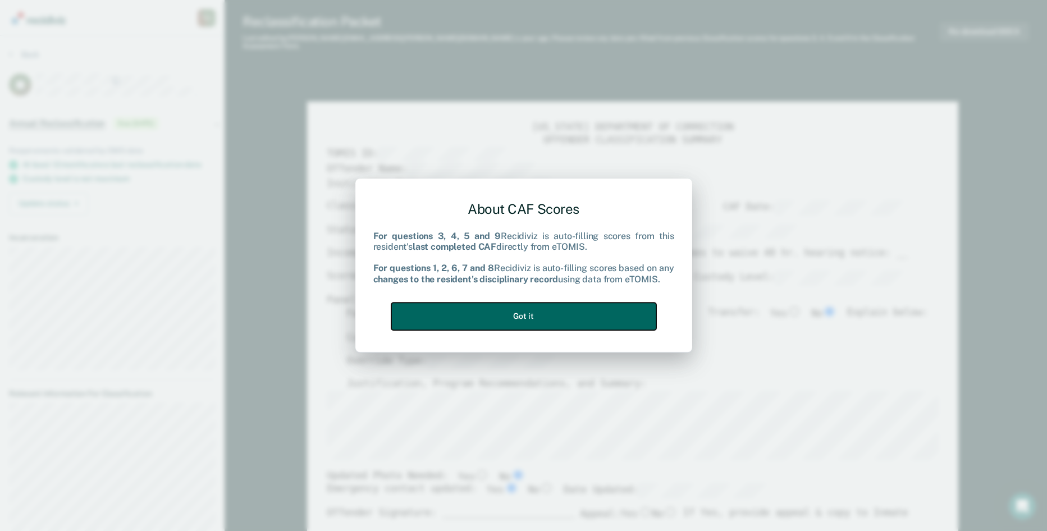
click at [524, 310] on button "Got it" at bounding box center [523, 317] width 265 height 28
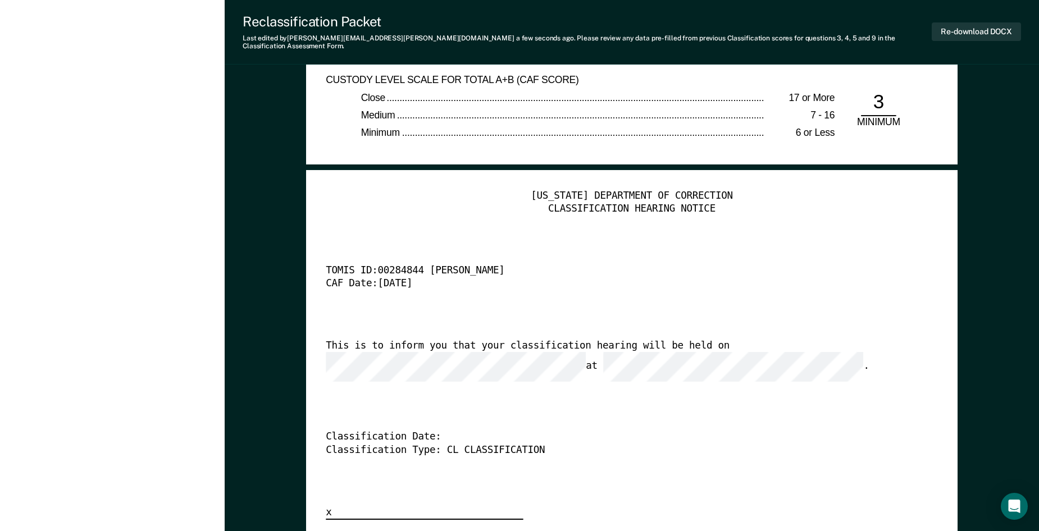
scroll to position [2582, 0]
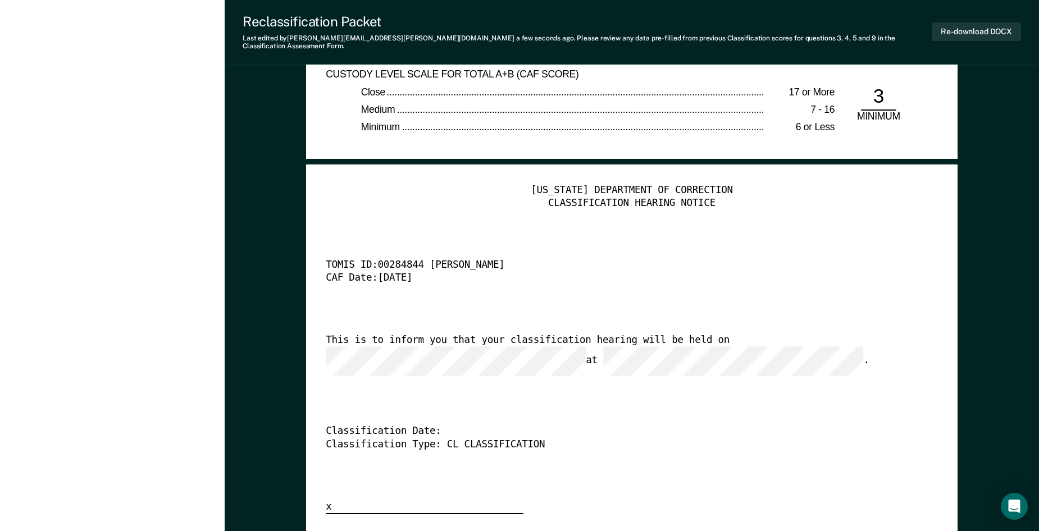
click at [710, 426] on div "Classification Date:" at bounding box center [616, 432] width 581 height 13
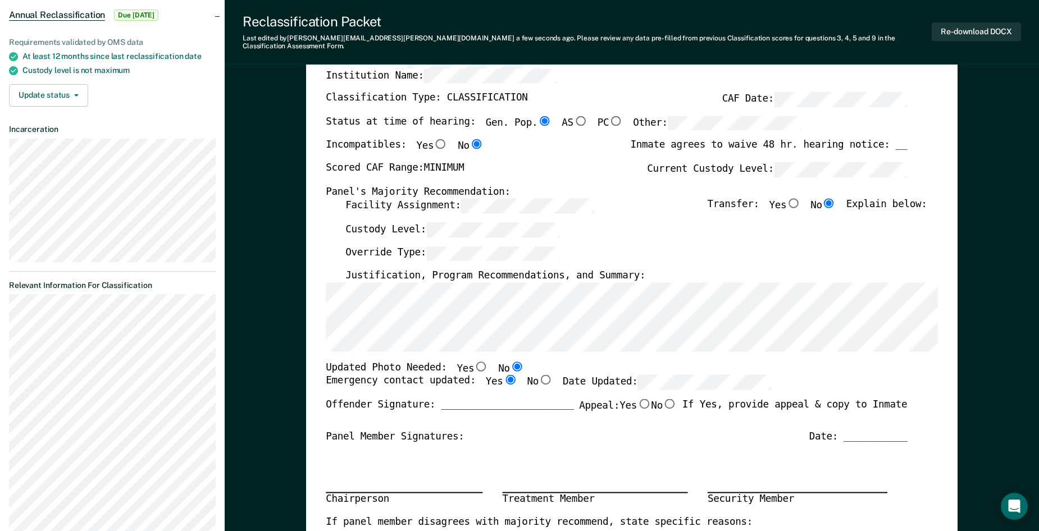
scroll to position [56, 0]
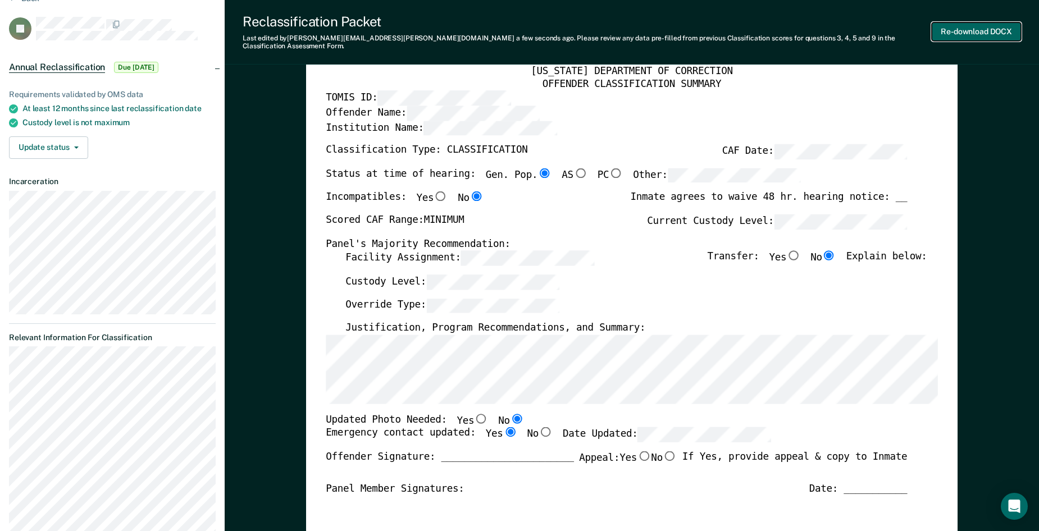
click at [949, 28] on button "Re-download DOCX" at bounding box center [975, 31] width 89 height 19
type textarea "x"
